Goal: Task Accomplishment & Management: Complete application form

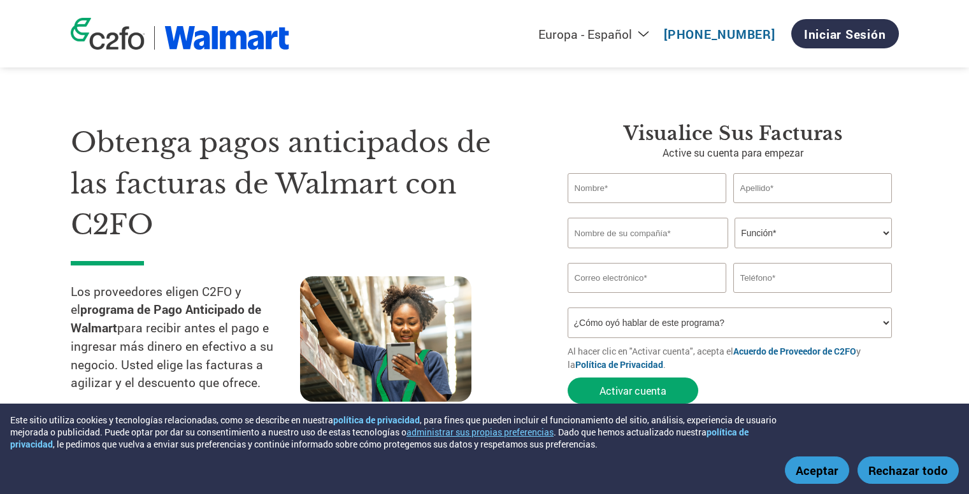
select select "es-ES"
click at [641, 189] on input "text" at bounding box center [646, 188] width 159 height 30
type input "[PERSON_NAME]"
click at [749, 189] on input "text" at bounding box center [812, 188] width 159 height 30
type input "Guerrero"
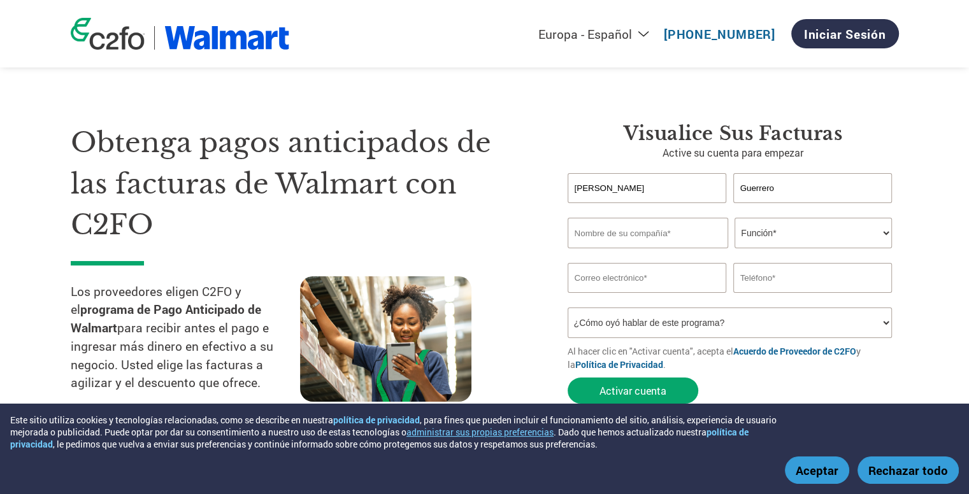
click at [632, 232] on input "text" at bounding box center [647, 233] width 160 height 31
type input "IMAK SPA"
click at [769, 234] on select "Función* Director financiero Interventor Gestor de créditos Director de finanza…" at bounding box center [812, 233] width 157 height 31
select select "CFO"
click at [734, 218] on select "Función* Director financiero Interventor Gestor de créditos Director de finanza…" at bounding box center [812, 233] width 157 height 31
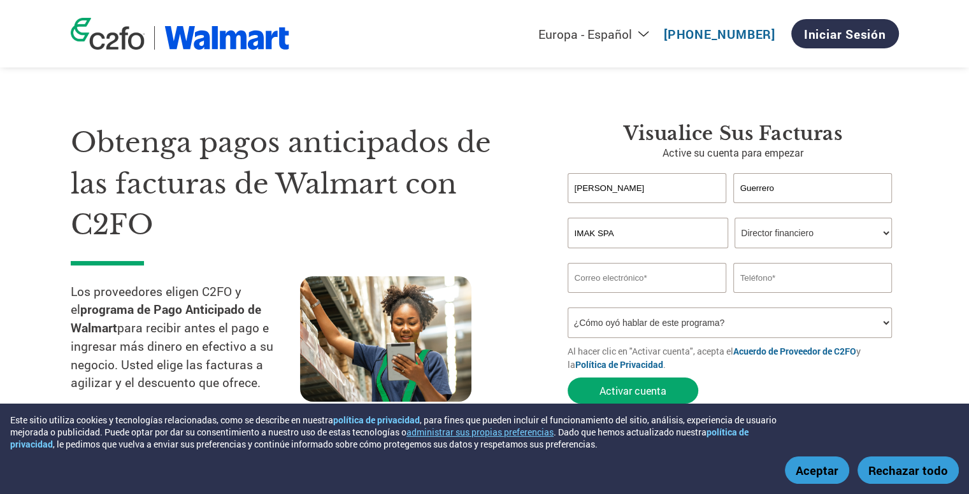
click at [672, 277] on input "email" at bounding box center [646, 278] width 159 height 30
type input "[EMAIL_ADDRESS][DOMAIN_NAME]"
click at [779, 276] on input "text" at bounding box center [812, 278] width 159 height 30
type input "996999032"
click at [934, 197] on section "Obtenga pagos anticipados de las facturas de Walmart con C2FO Los proveedores e…" at bounding box center [484, 251] width 969 height 400
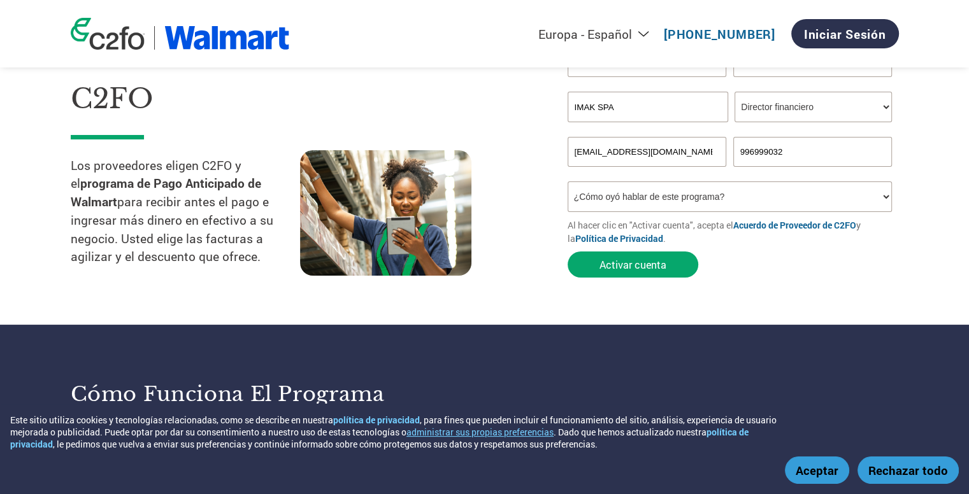
scroll to position [127, 0]
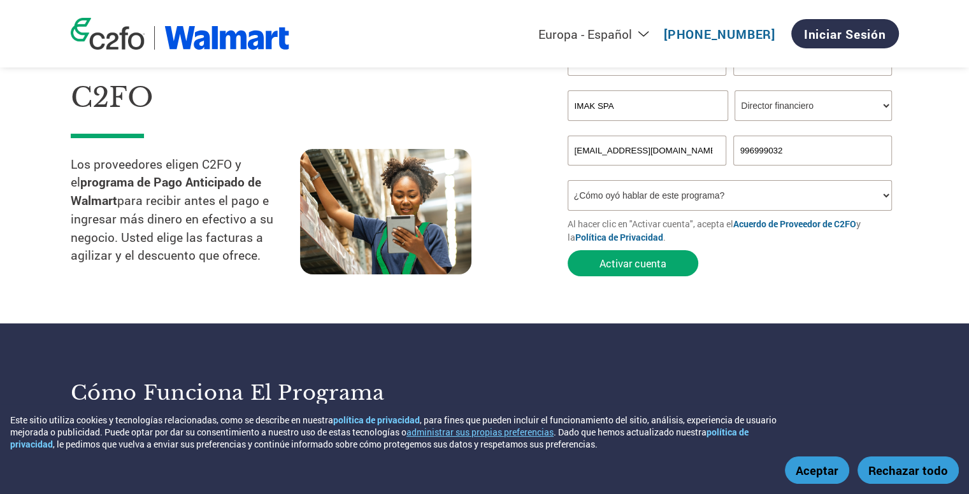
click at [884, 195] on select "¿Cómo oyó hablar de este programa? Recibió una carta Correo electrónico Redes s…" at bounding box center [729, 195] width 325 height 31
select select "Online Search"
click at [567, 180] on select "¿Cómo oyó hablar de este programa? Recibió una carta Correo electrónico Redes s…" at bounding box center [729, 195] width 325 height 31
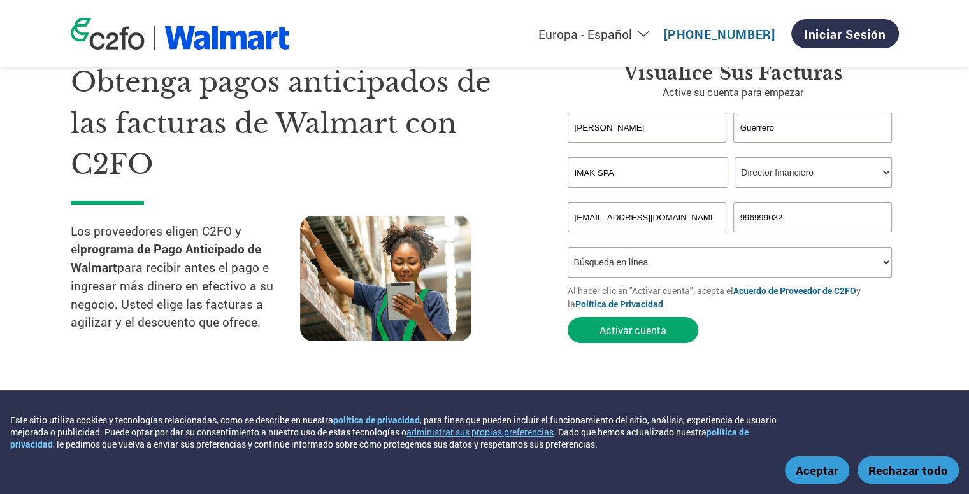
scroll to position [64, 0]
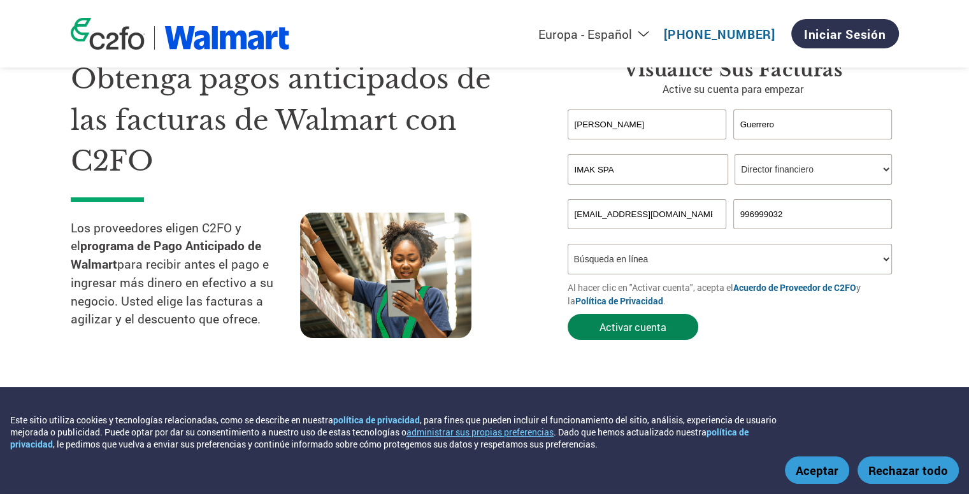
click at [634, 329] on button "Activar cuenta" at bounding box center [632, 327] width 131 height 26
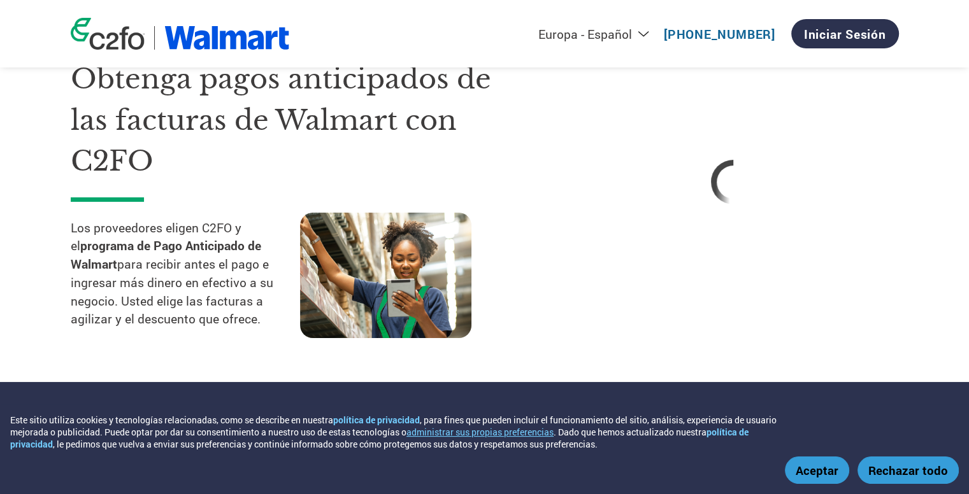
select select "es-ES"
